Goal: Transaction & Acquisition: Download file/media

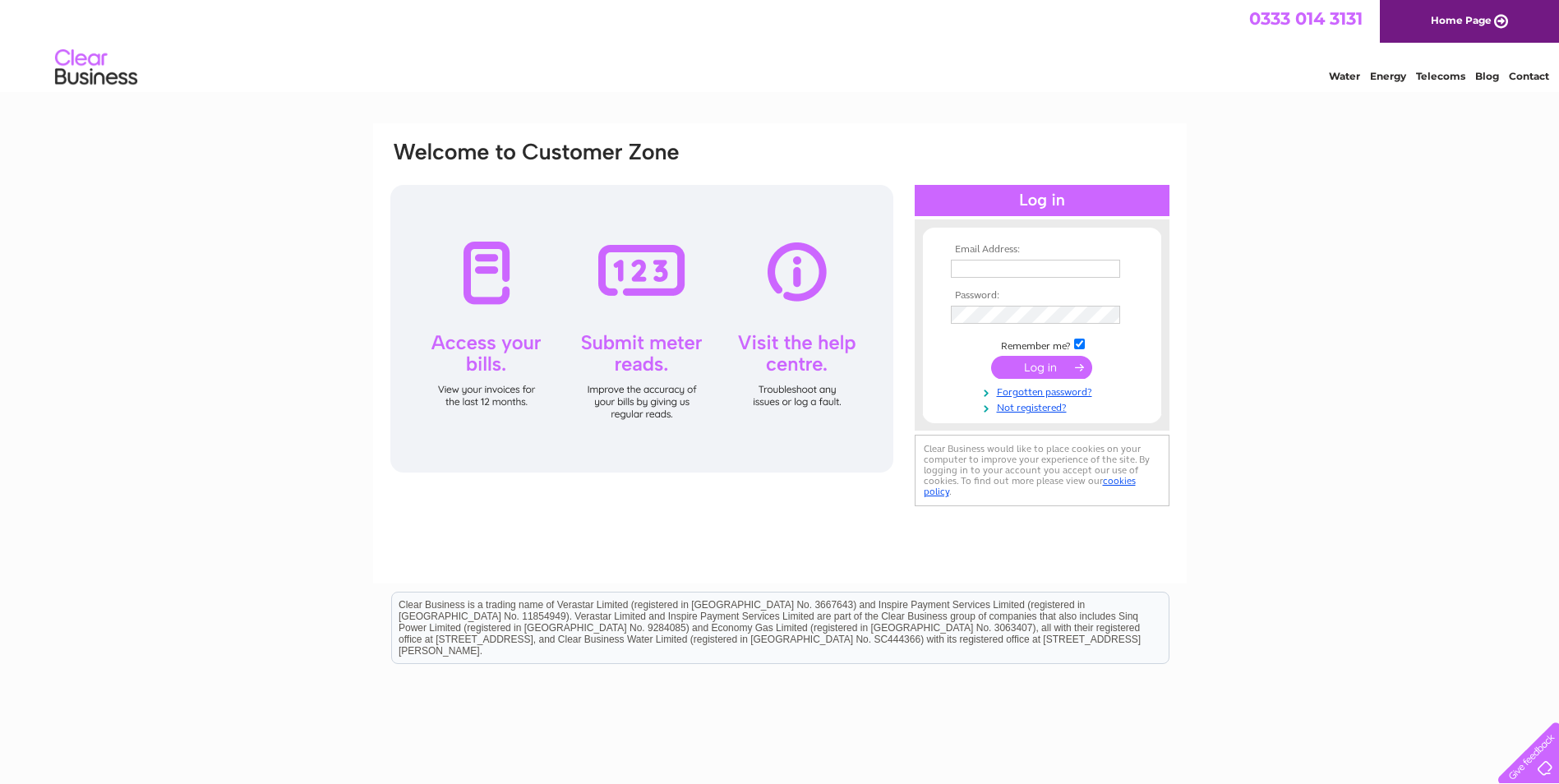
type input "gwilliamrecycling@yahoo.co.uk"
click at [1053, 364] on input "submit" at bounding box center [1042, 367] width 101 height 23
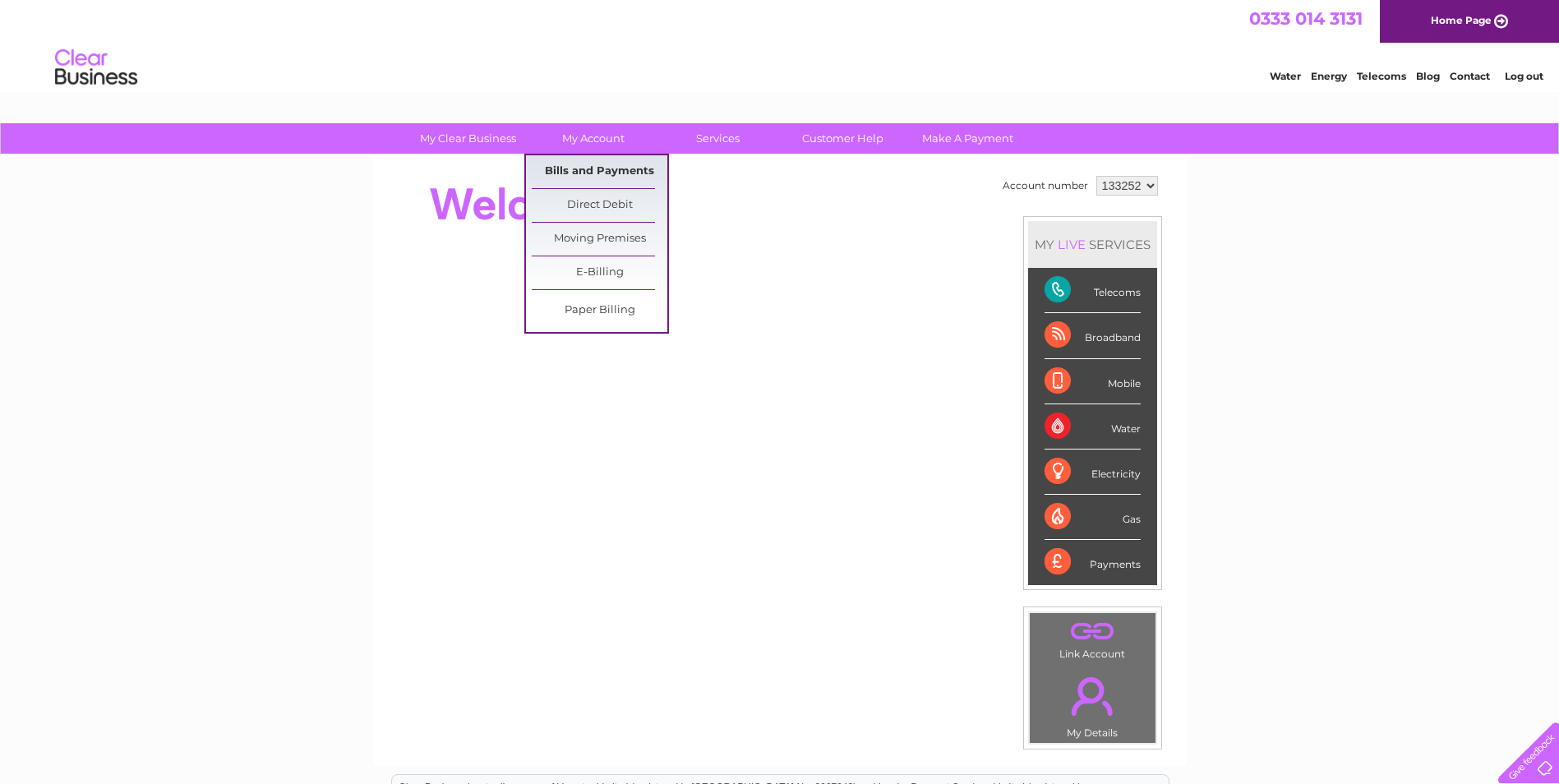
click at [596, 172] on link "Bills and Payments" at bounding box center [599, 172] width 135 height 33
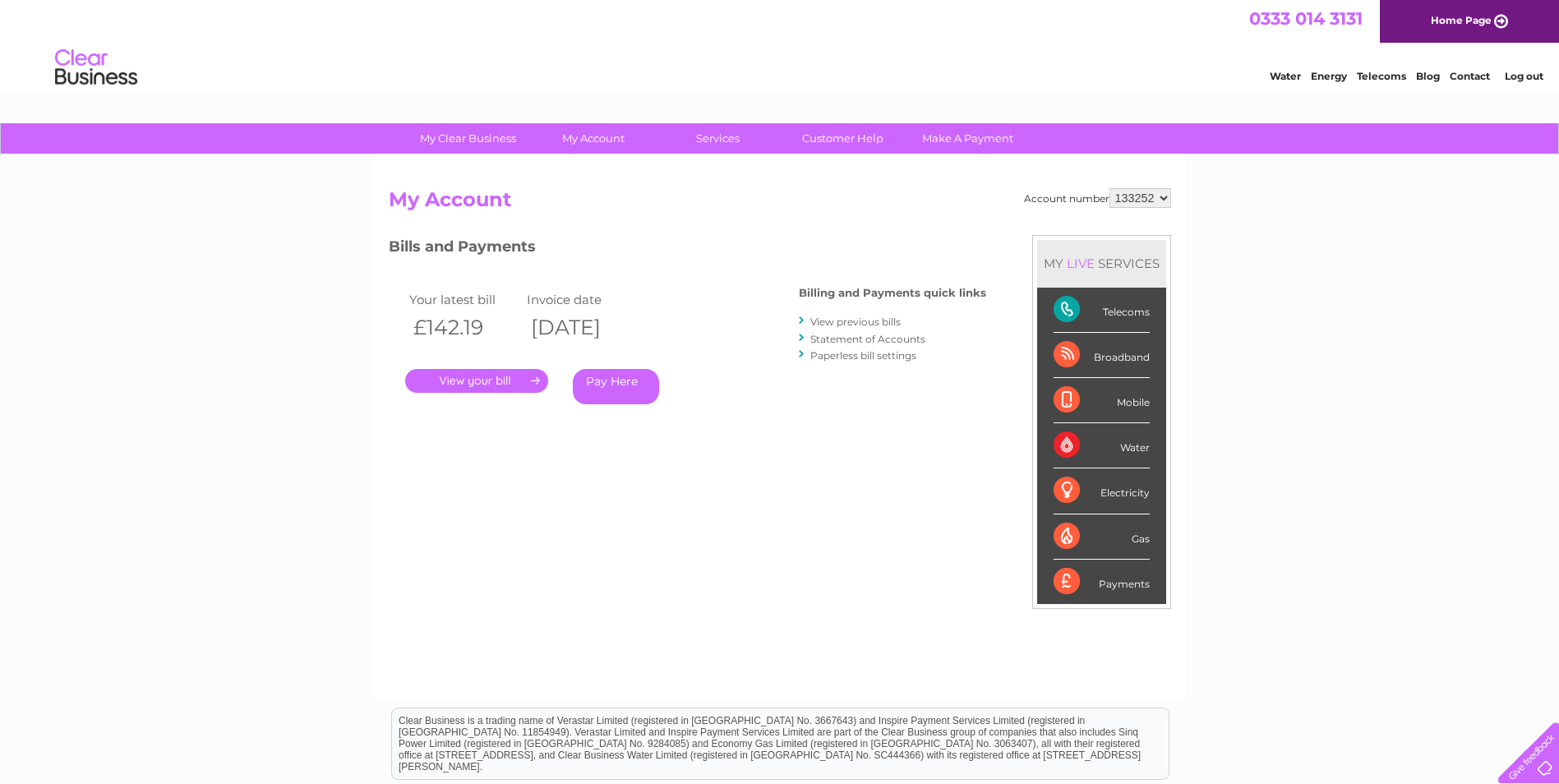
click at [504, 373] on link "." at bounding box center [476, 380] width 143 height 24
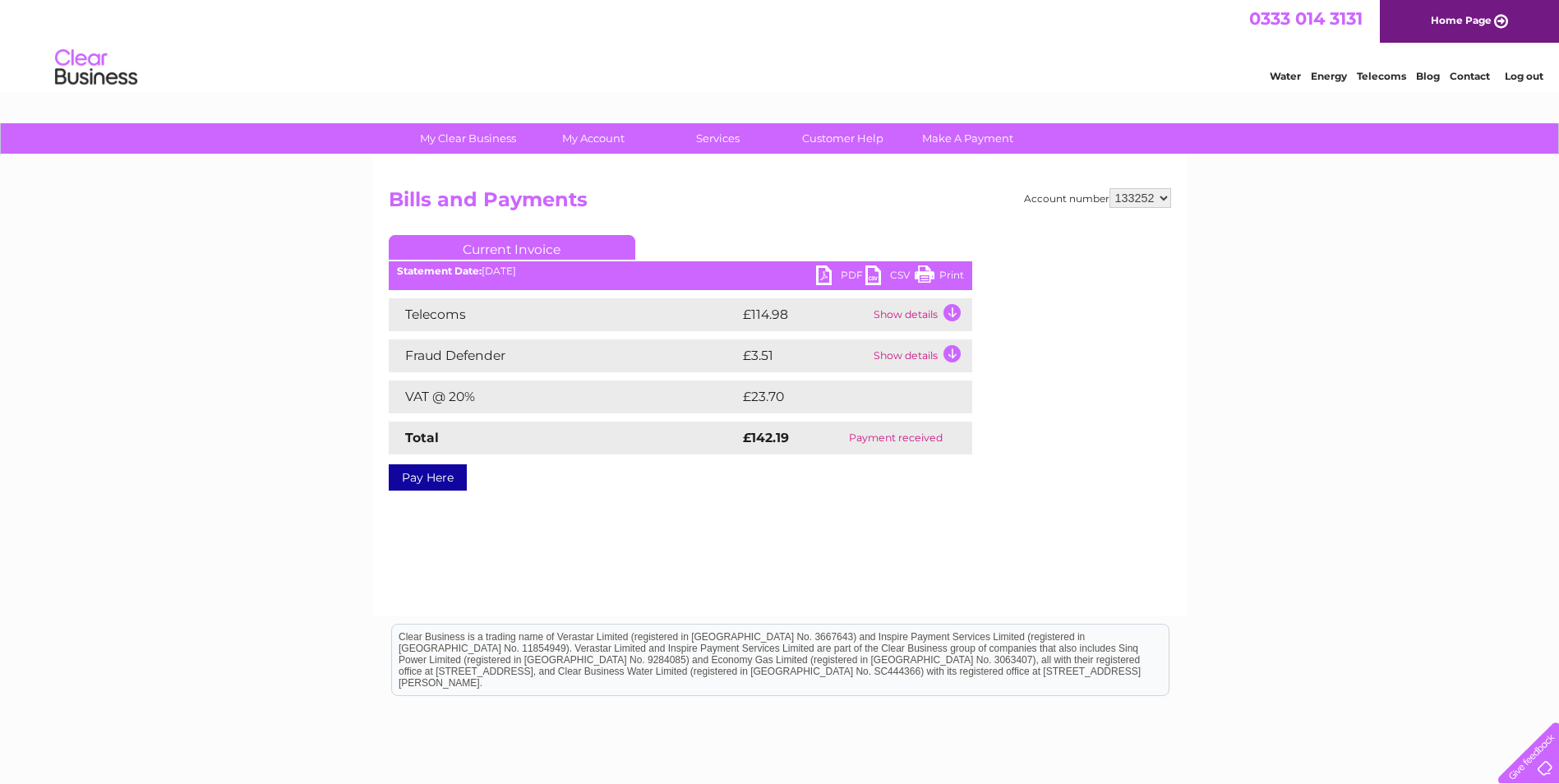
click at [851, 277] on link "PDF" at bounding box center [840, 277] width 50 height 24
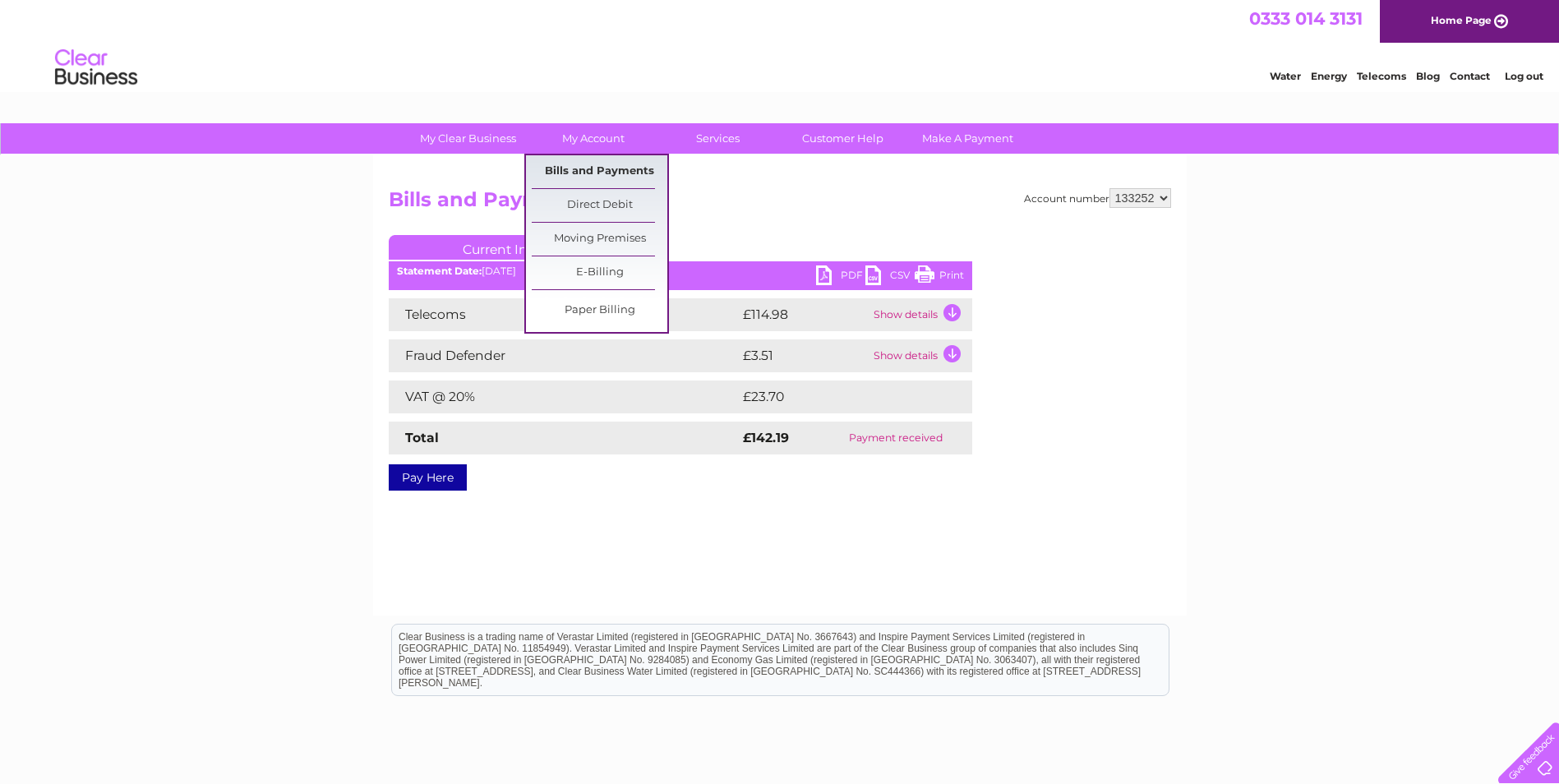
click at [575, 165] on link "Bills and Payments" at bounding box center [599, 172] width 135 height 33
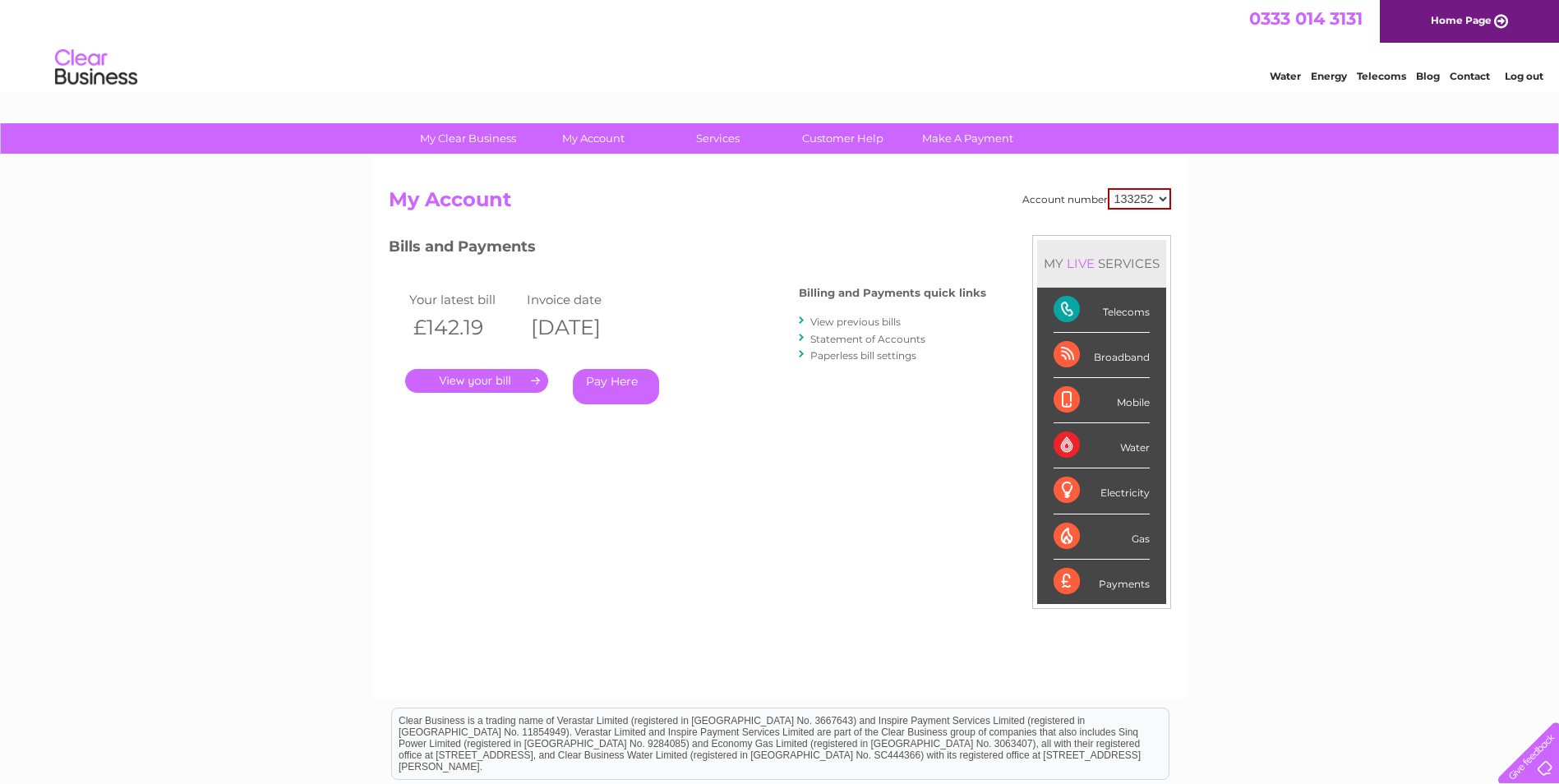
click at [851, 319] on link "View previous bills" at bounding box center [855, 321] width 90 height 13
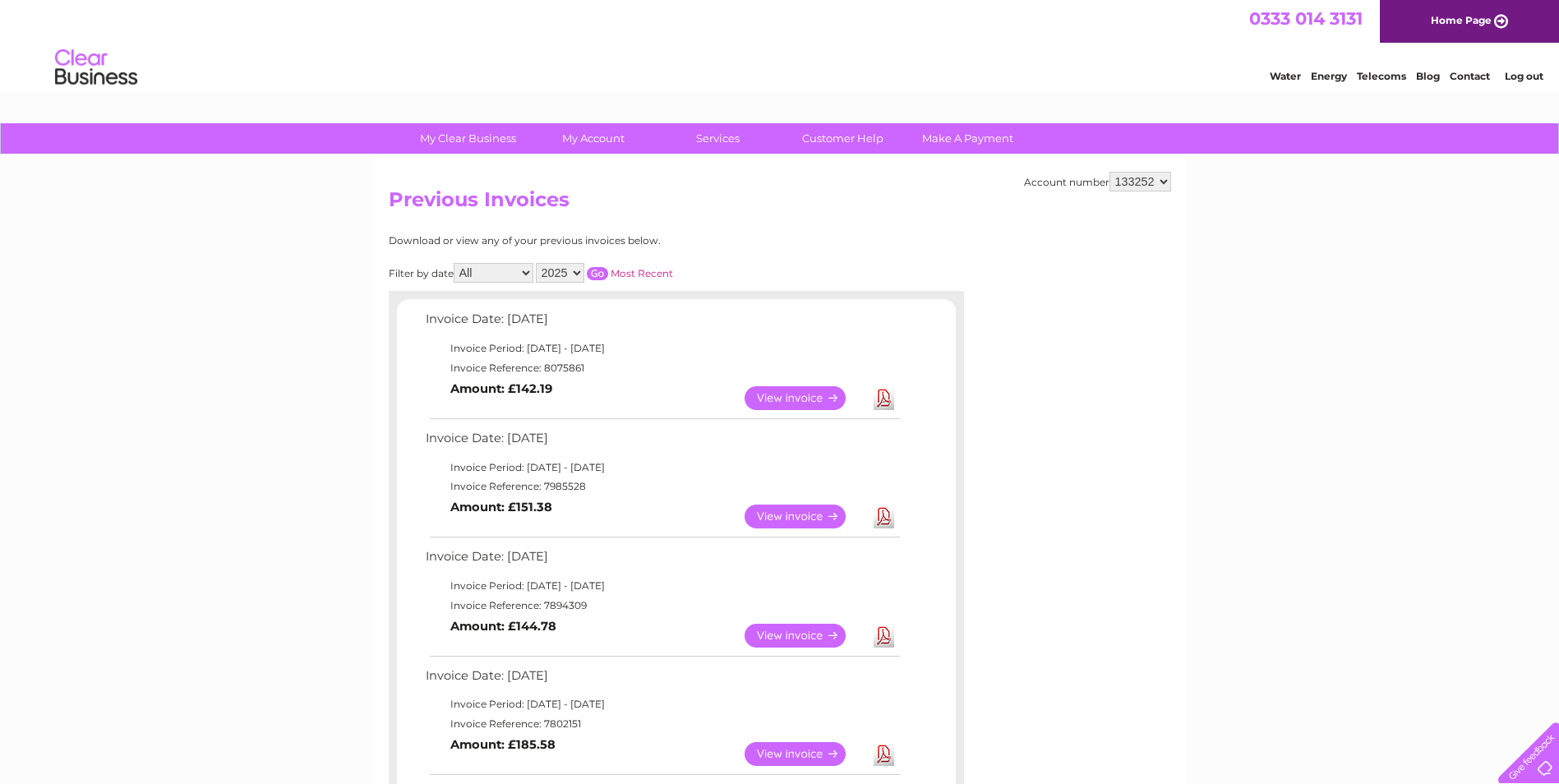
click at [885, 516] on link "Download" at bounding box center [883, 516] width 20 height 24
